Goal: Find specific page/section: Find specific page/section

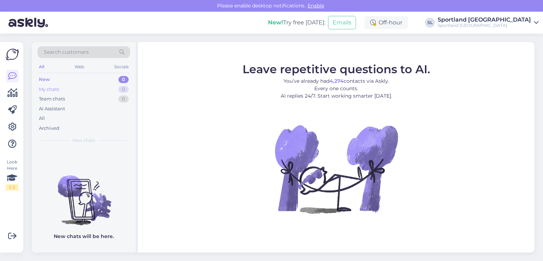
click at [52, 92] on div "My chats 0" at bounding box center [83, 89] width 93 height 10
click at [55, 99] on div "Team chats" at bounding box center [52, 98] width 26 height 7
click at [57, 105] on div "AI Assistant" at bounding box center [52, 108] width 26 height 7
click at [58, 122] on div "All" at bounding box center [83, 118] width 93 height 10
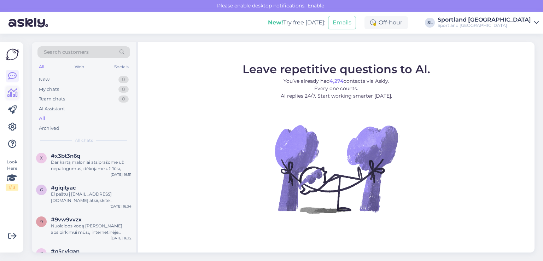
click at [15, 92] on icon at bounding box center [12, 93] width 10 height 8
